Goal: Information Seeking & Learning: Learn about a topic

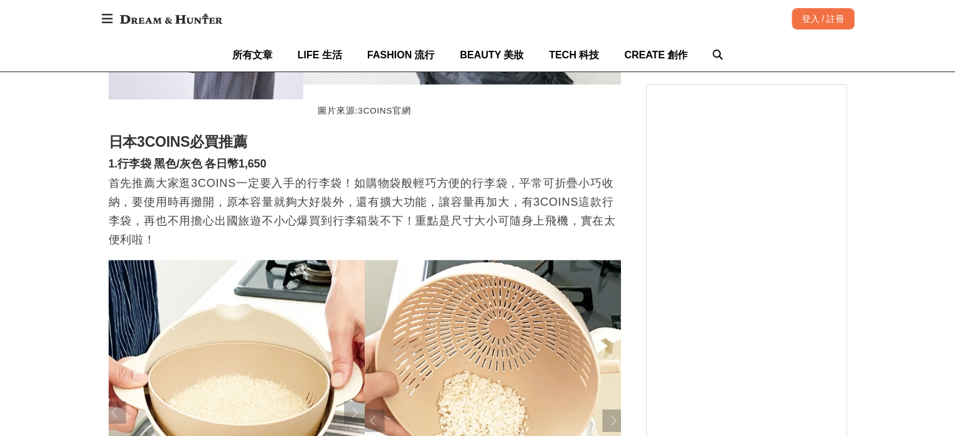
scroll to position [0, 512]
drag, startPoint x: 117, startPoint y: 168, endPoint x: 240, endPoint y: 170, distance: 123.7
click at [240, 170] on h3 "1.行李袋 黑色/灰色 各日幣1,650" at bounding box center [365, 165] width 512 height 14
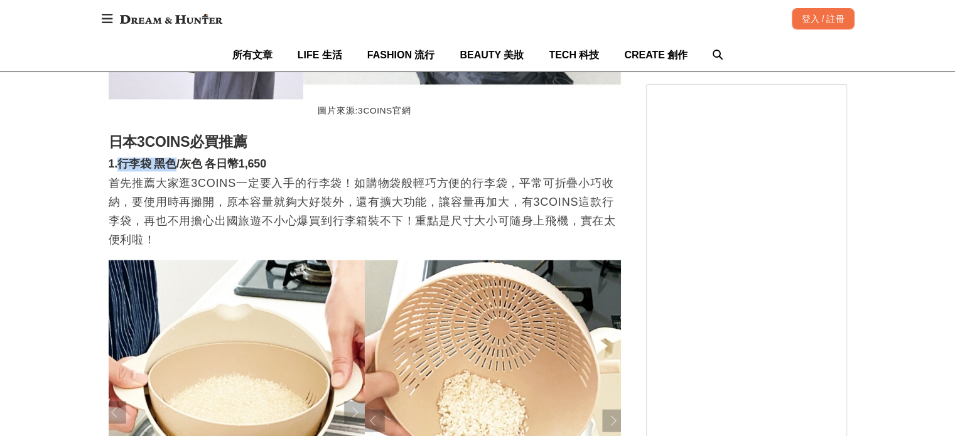
drag, startPoint x: 120, startPoint y: 170, endPoint x: 175, endPoint y: 173, distance: 54.7
click at [175, 171] on h3 "1.行李袋 黑色/灰色 各日幣1,650" at bounding box center [365, 165] width 512 height 14
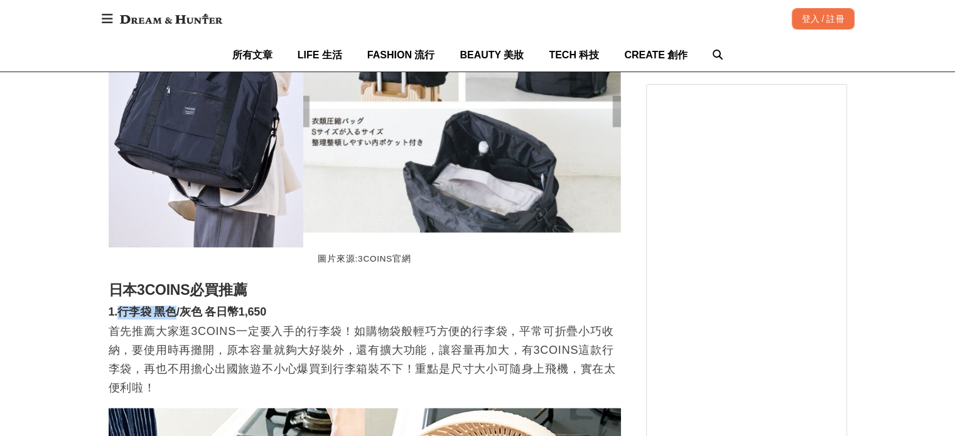
scroll to position [1444, 0]
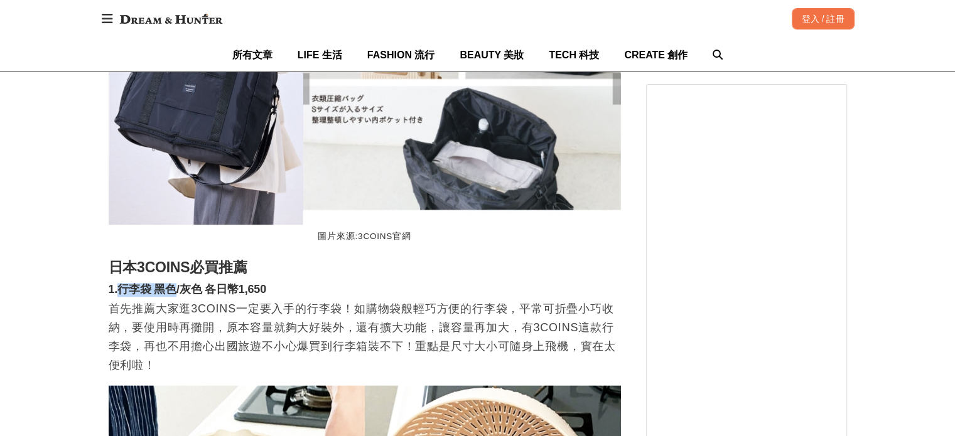
copy h3 "行李袋 黑色"
drag, startPoint x: 222, startPoint y: 293, endPoint x: 269, endPoint y: 291, distance: 46.5
click at [269, 291] on h3 "1.行李袋 黑色/灰色 各日幣1,650" at bounding box center [365, 290] width 512 height 14
copy h3 "日幣1,650"
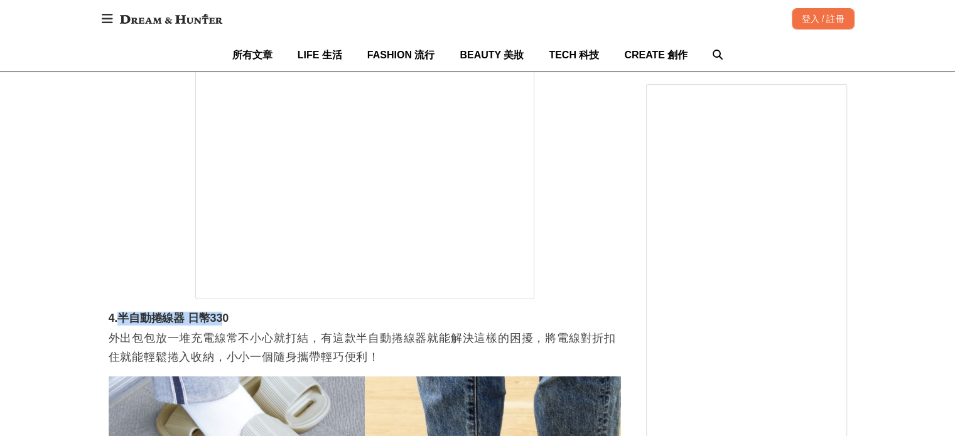
scroll to position [0, 512]
drag, startPoint x: 121, startPoint y: 325, endPoint x: 232, endPoint y: 325, distance: 111.1
click at [232, 325] on h3 "4.半自動捲線器 日幣330" at bounding box center [365, 319] width 512 height 14
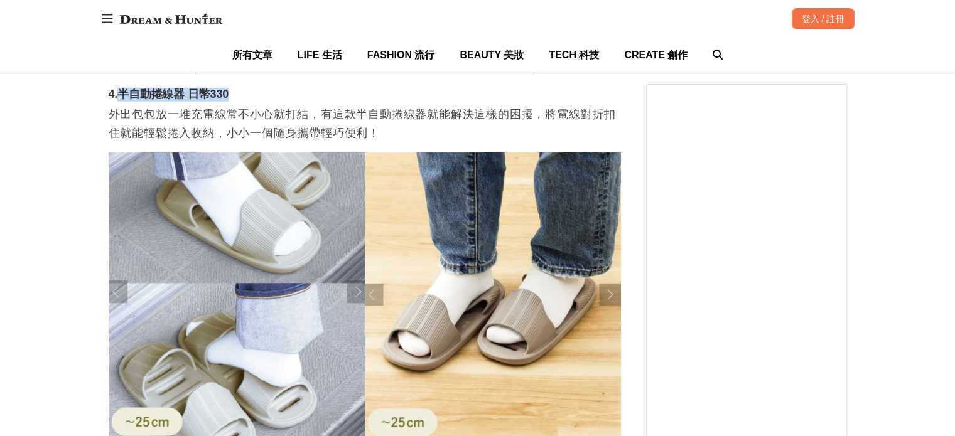
scroll to position [3516, 0]
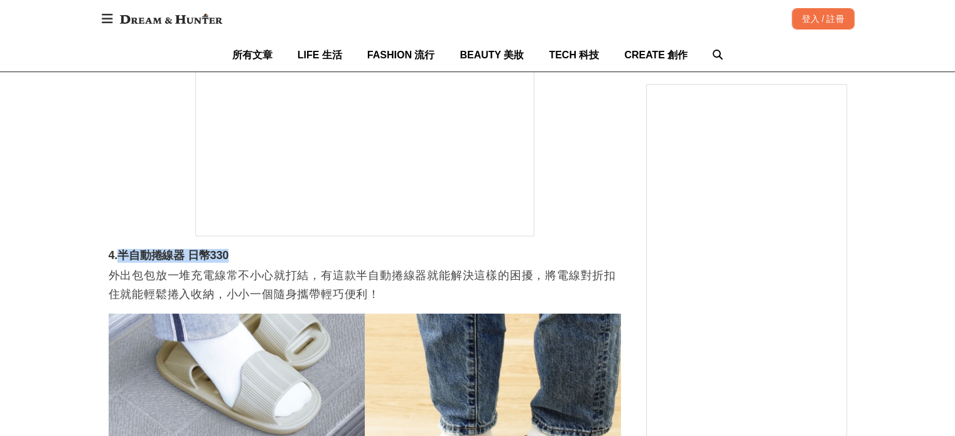
copy h3 "半自動捲線器 日幣330"
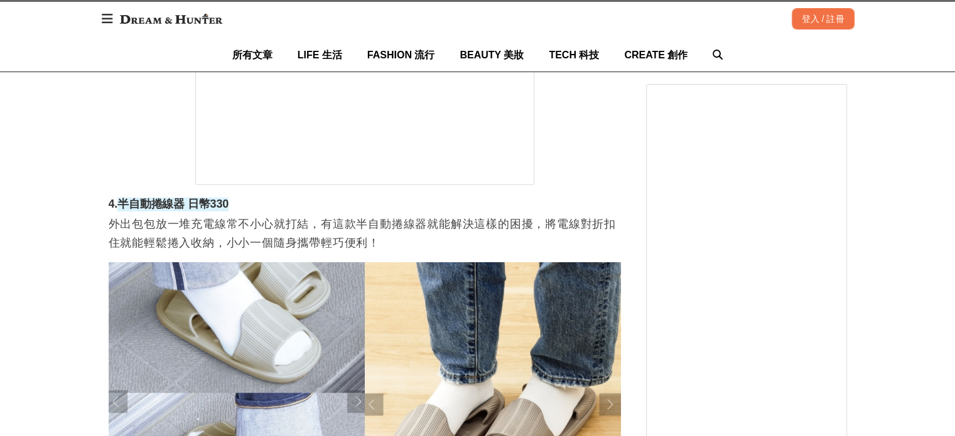
scroll to position [3579, 0]
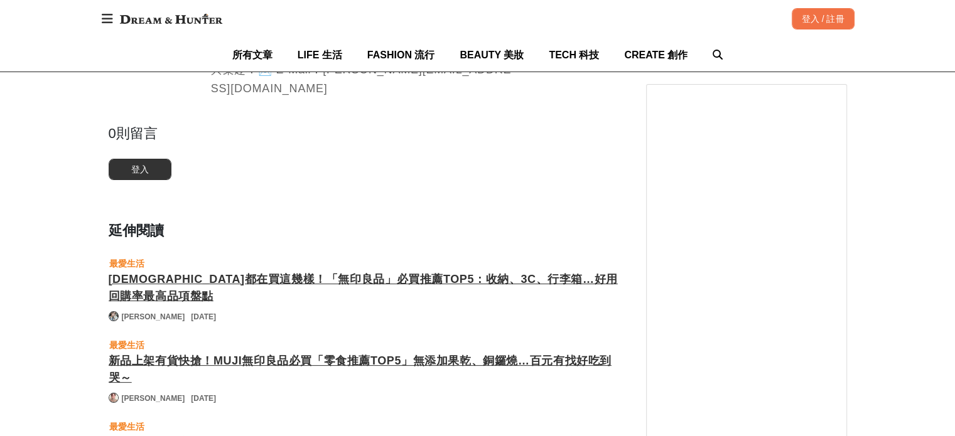
scroll to position [0, 512]
